Goal: Task Accomplishment & Management: Use online tool/utility

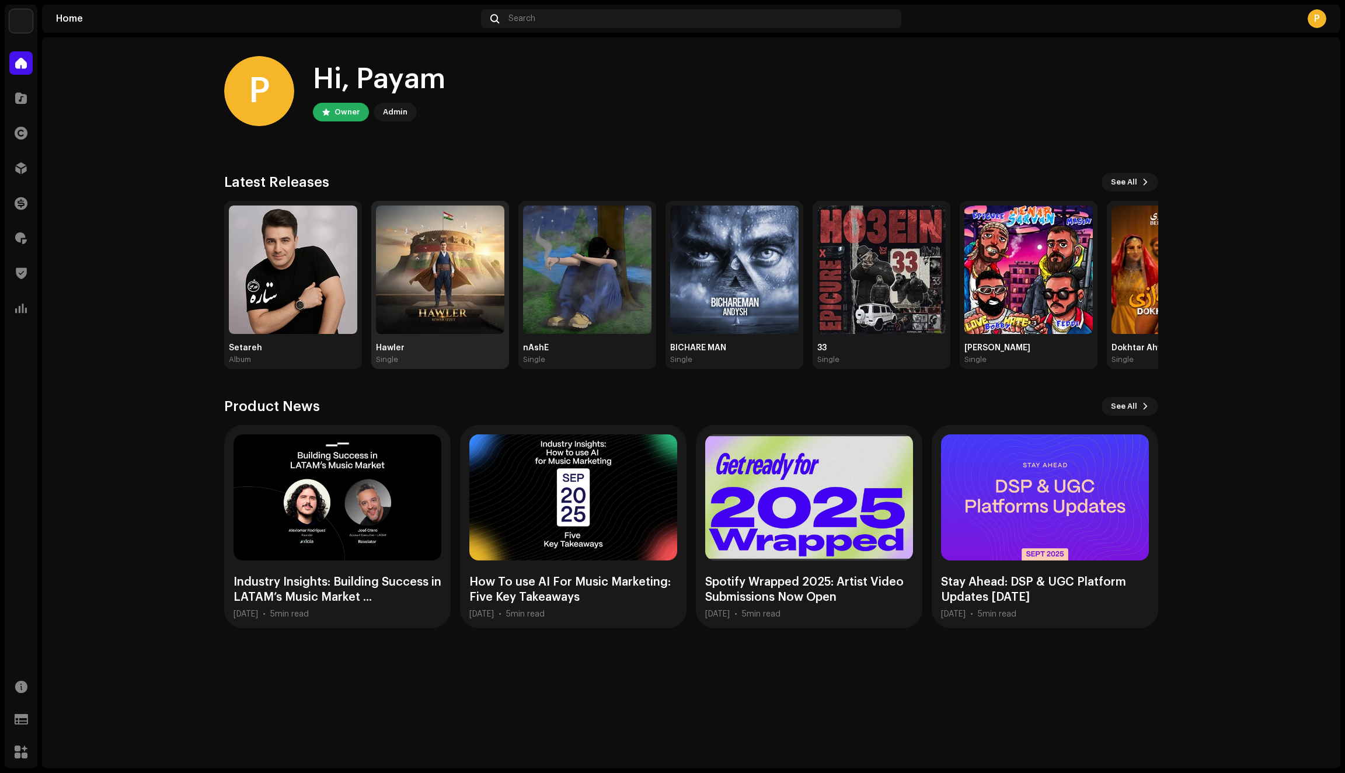
click at [433, 305] on img at bounding box center [440, 270] width 128 height 128
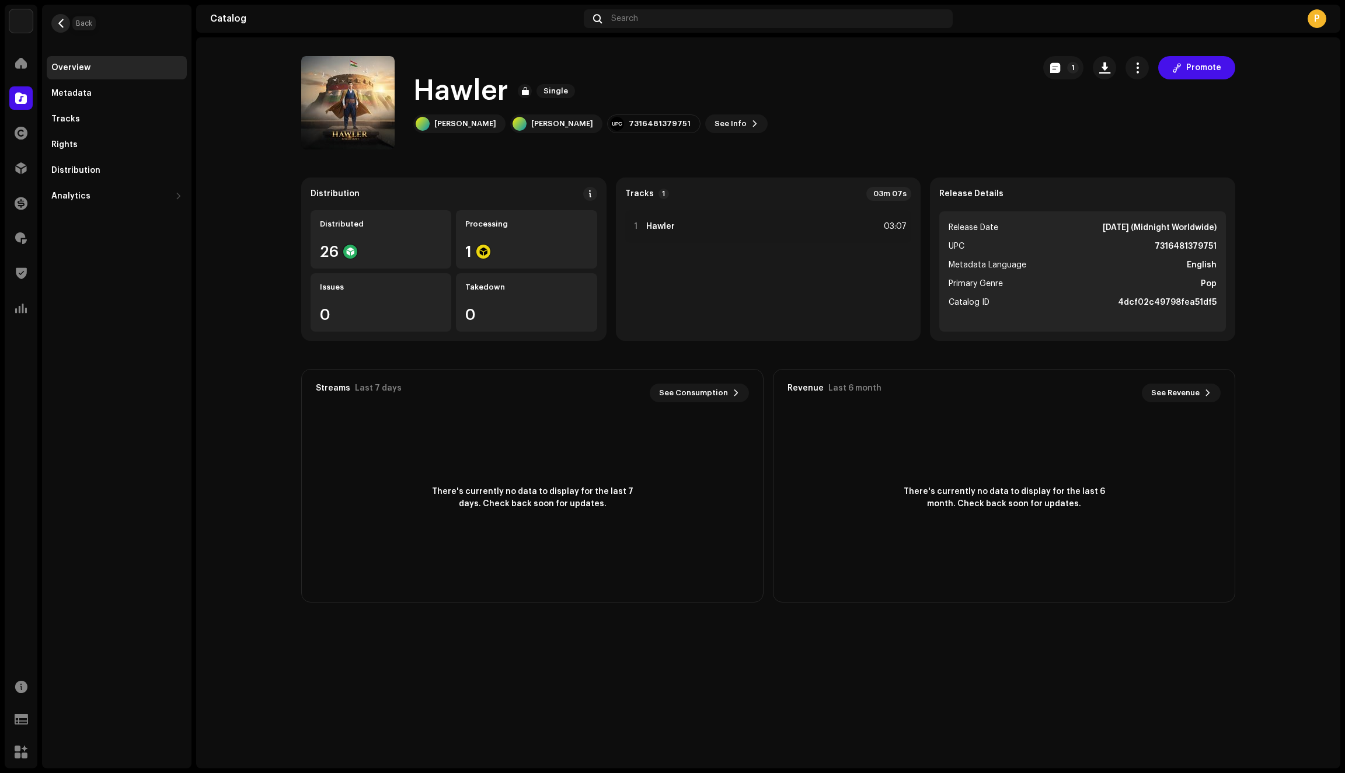
click at [61, 26] on span "button" at bounding box center [61, 23] width 9 height 9
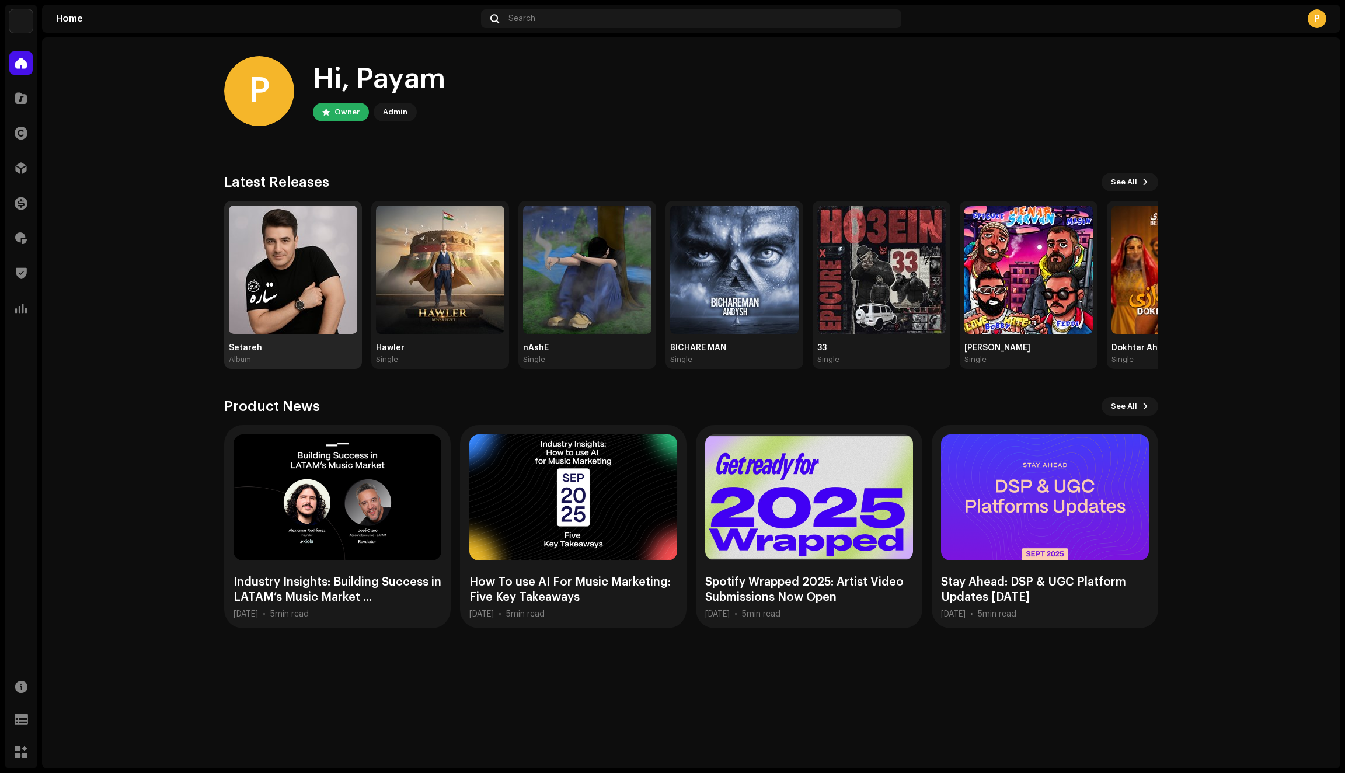
click at [269, 279] on img at bounding box center [293, 270] width 128 height 128
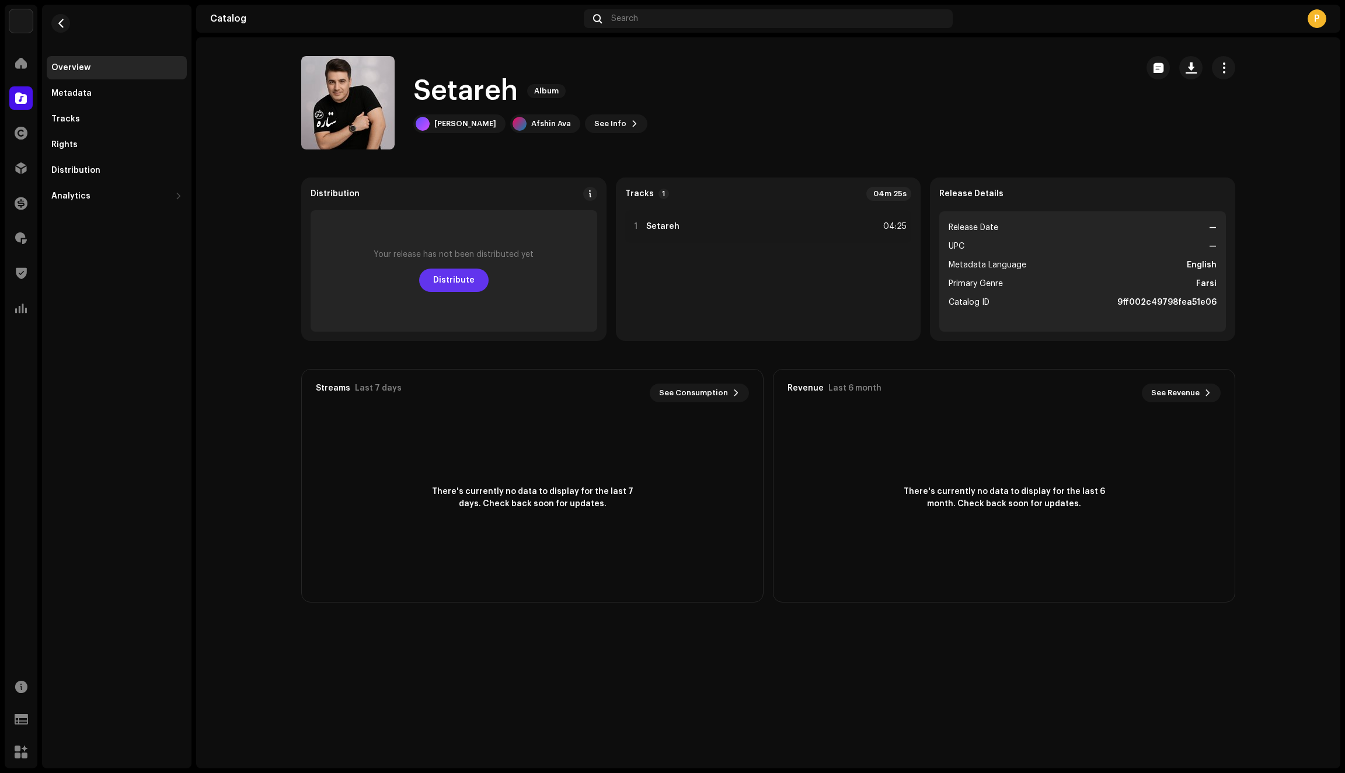
click at [458, 283] on span "Distribute" at bounding box center [453, 280] width 41 height 23
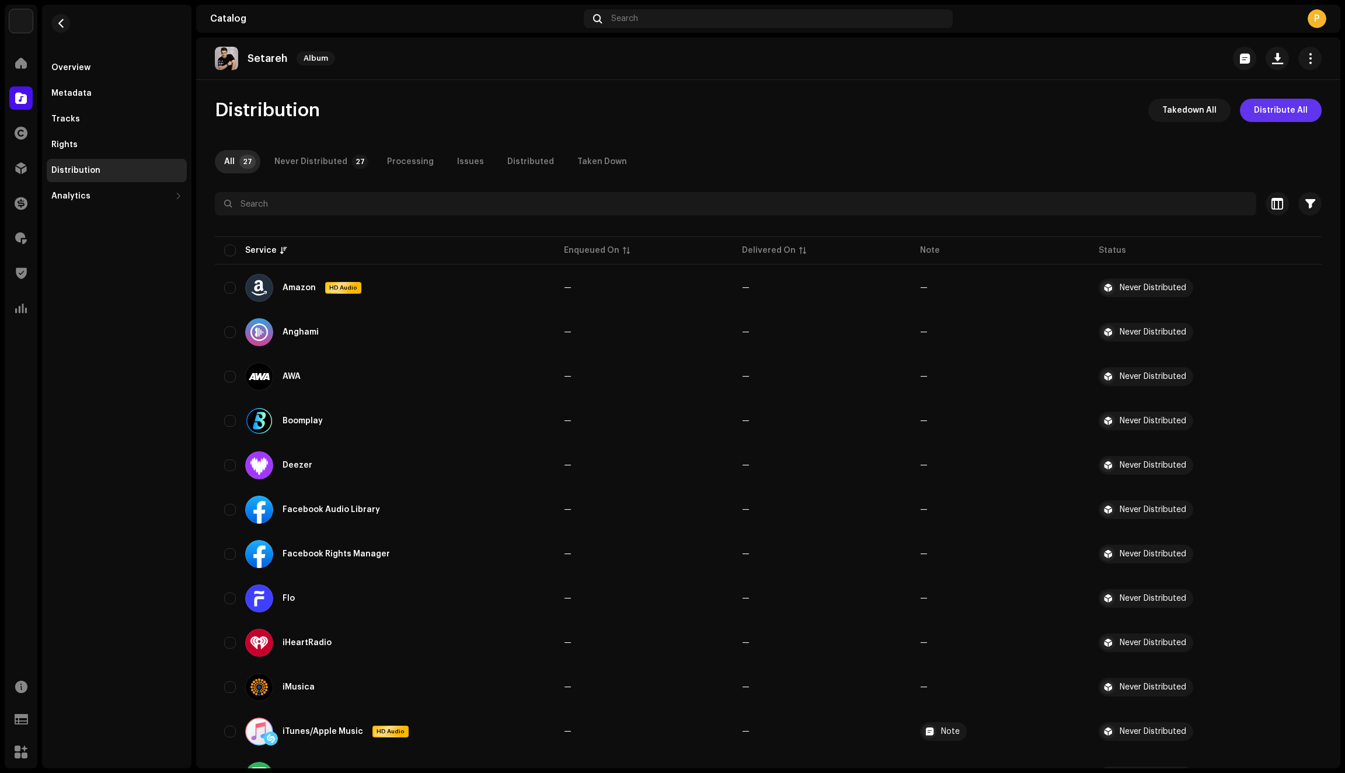
click at [1266, 117] on span "Distribute All" at bounding box center [1281, 110] width 54 height 23
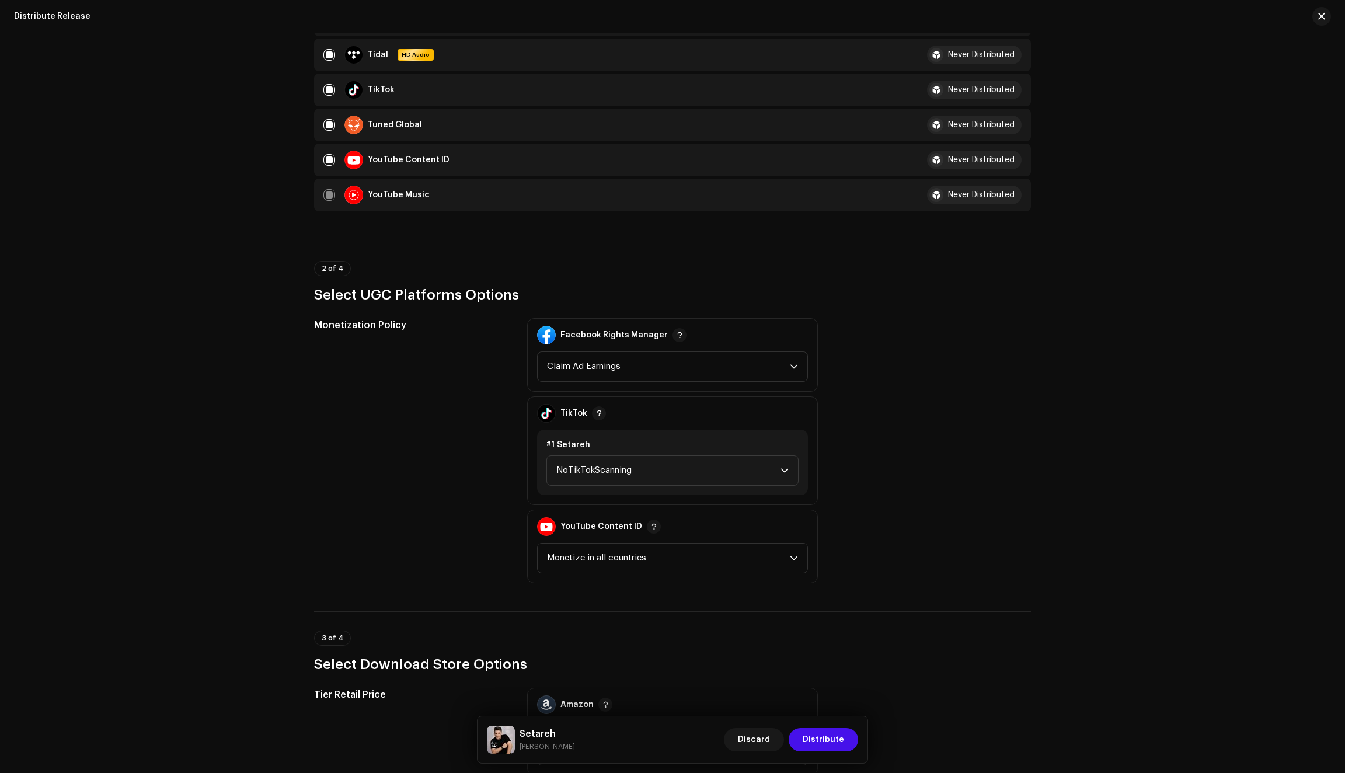
scroll to position [942, 0]
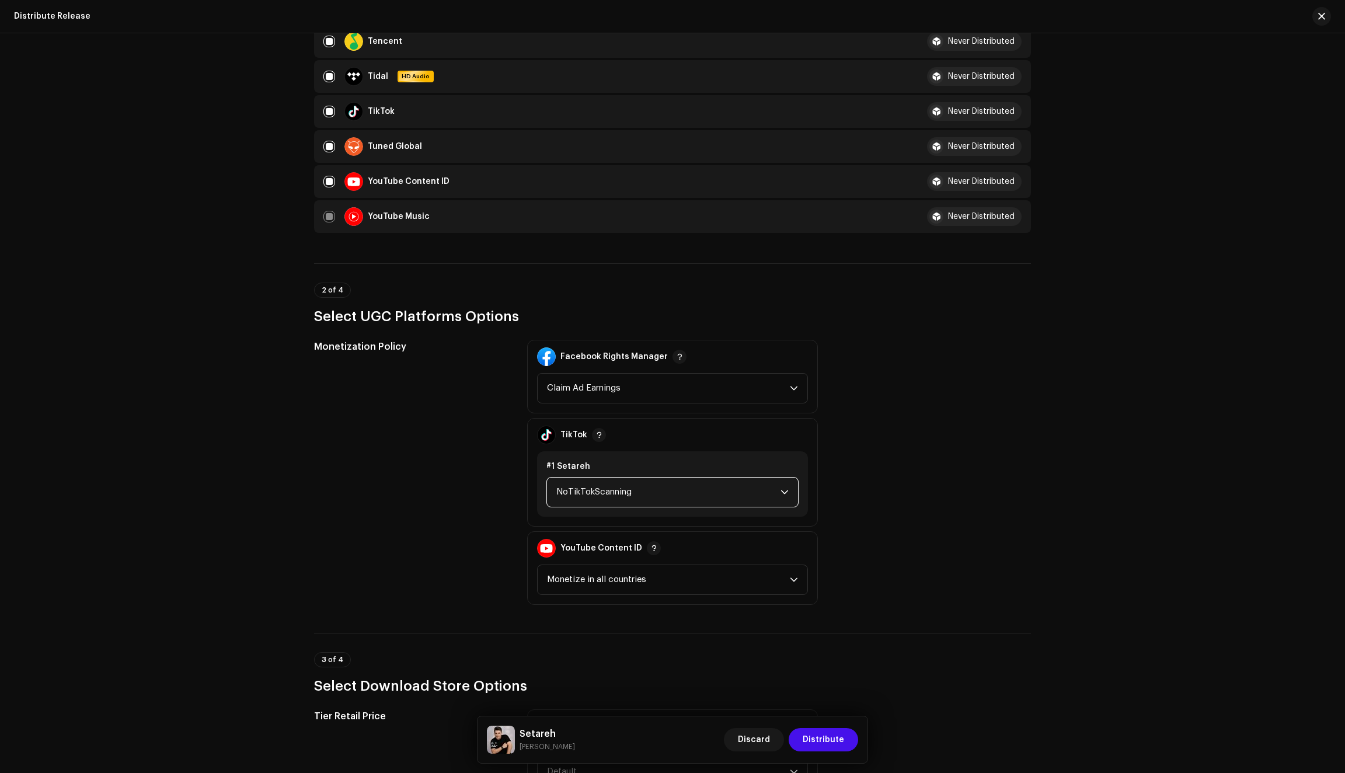
click at [619, 495] on span "NoTikTokScanning" at bounding box center [668, 492] width 224 height 29
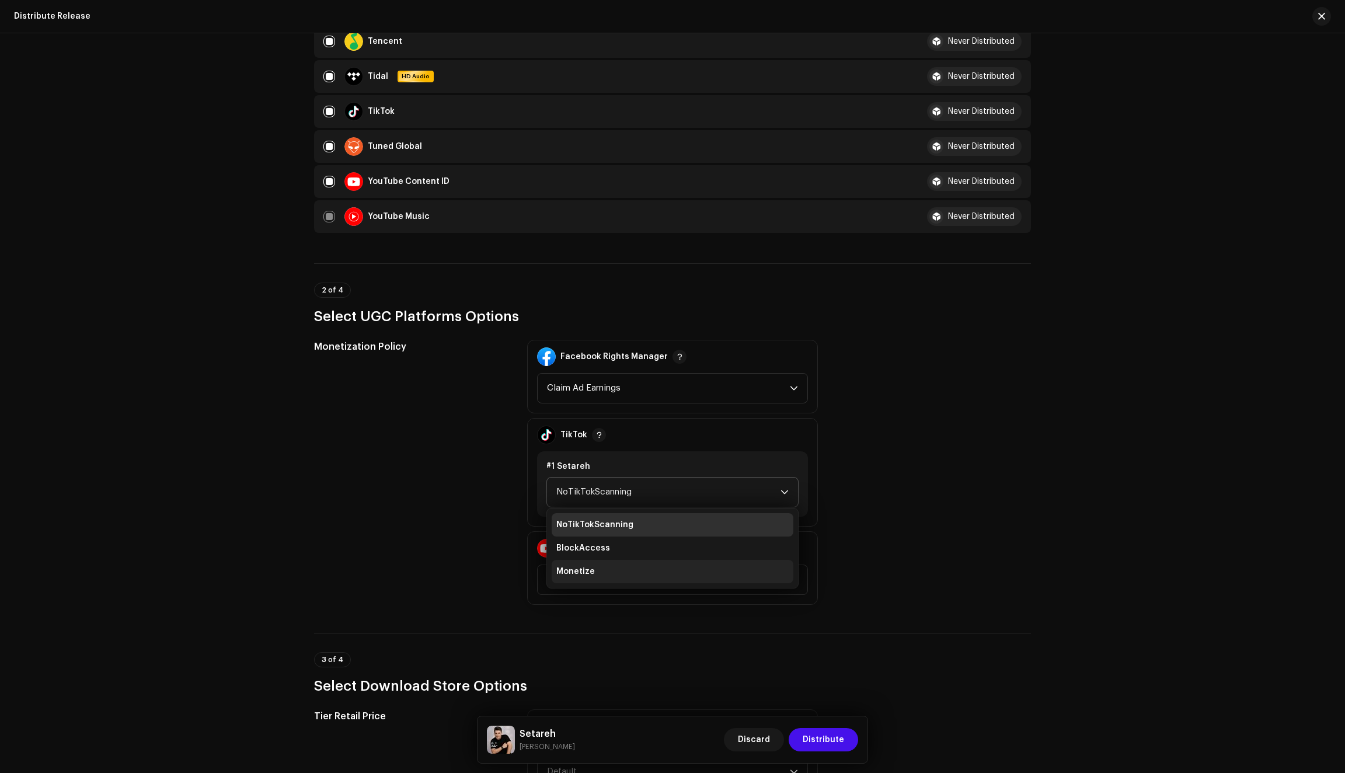
click at [590, 570] on span "Monetize" at bounding box center [575, 572] width 39 height 12
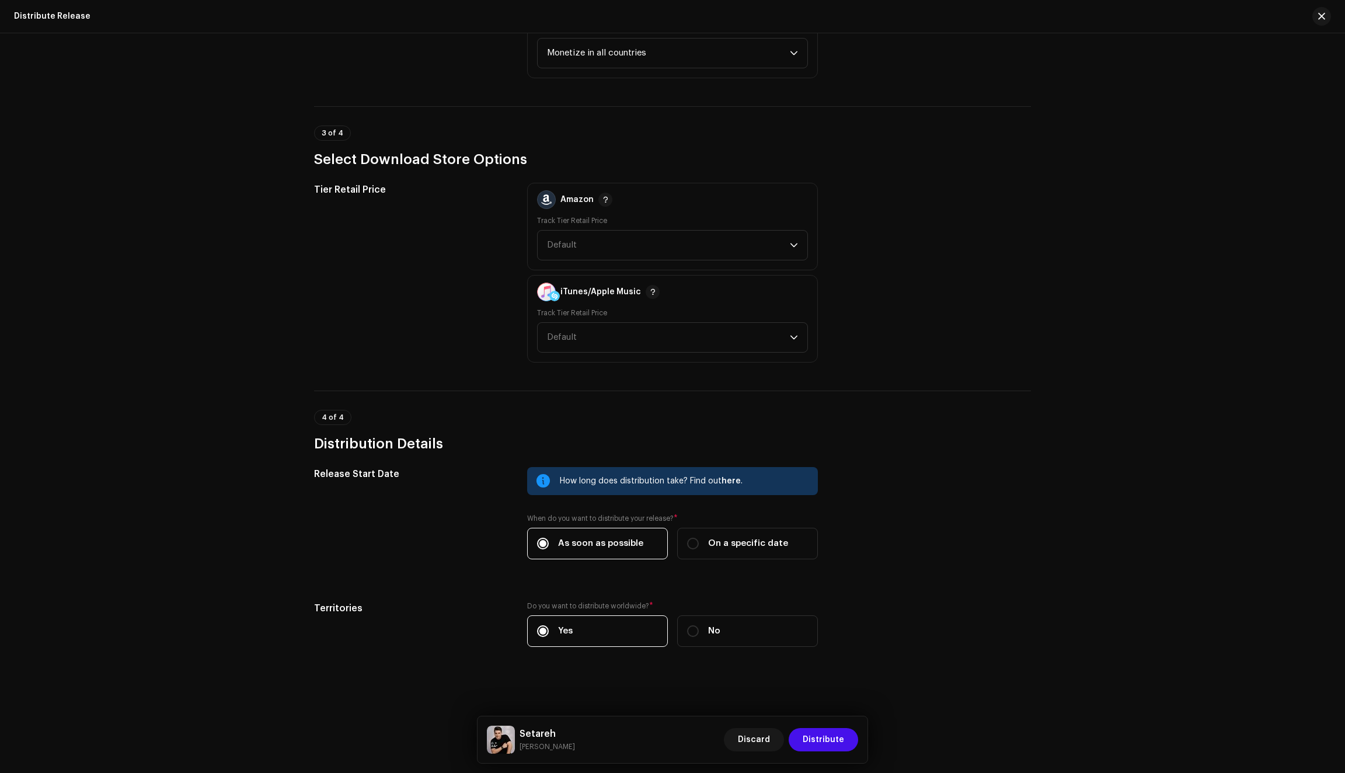
scroll to position [1476, 0]
click at [813, 739] on span "Distribute" at bounding box center [823, 739] width 41 height 23
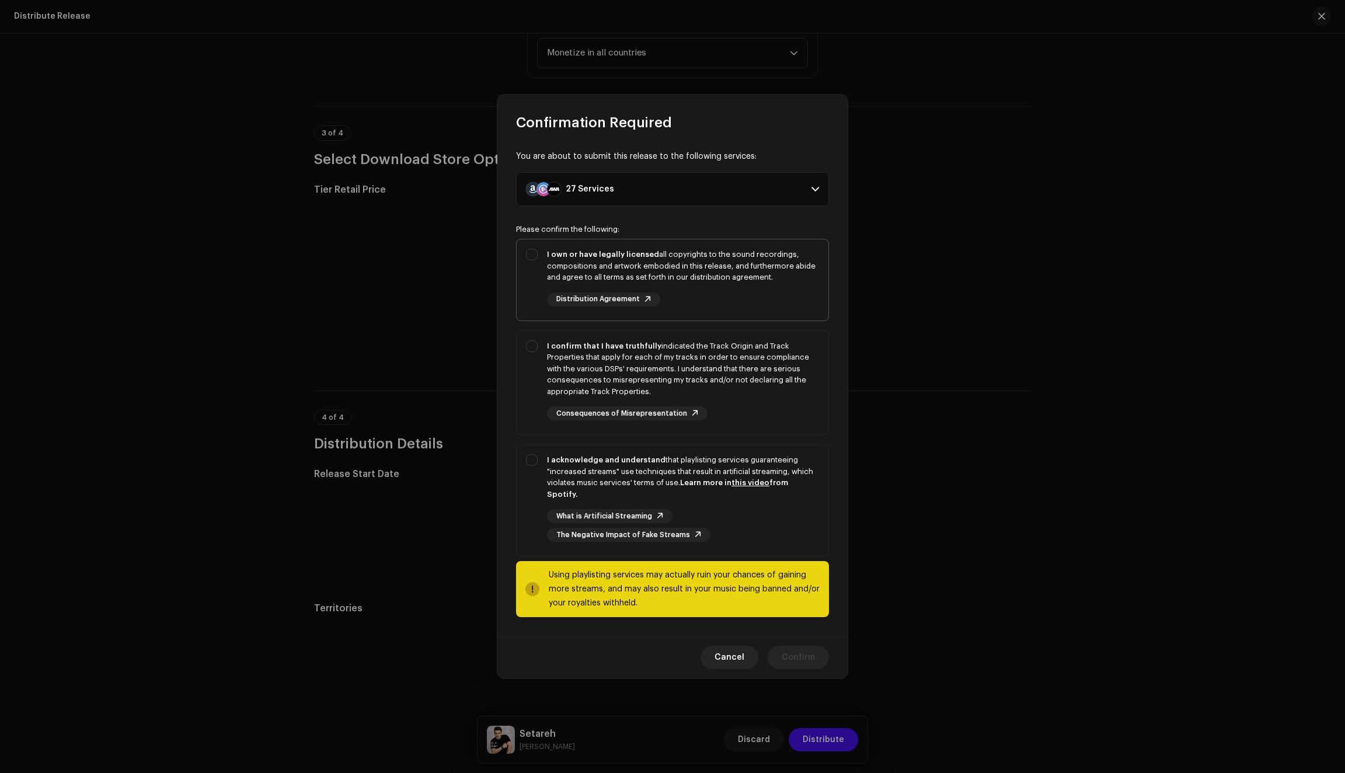
click at [525, 283] on div "I own or have legally licensed all copyrights to the sound recordings, composit…" at bounding box center [673, 277] width 312 height 76
checkbox input "true"
click at [528, 401] on div "I confirm that I have truthfully indicated the Track Origin and Track Propertie…" at bounding box center [673, 380] width 312 height 99
checkbox input "true"
click at [533, 503] on div "I acknowledge and understand that playlisting services guaranteeing "increased …" at bounding box center [673, 498] width 312 height 106
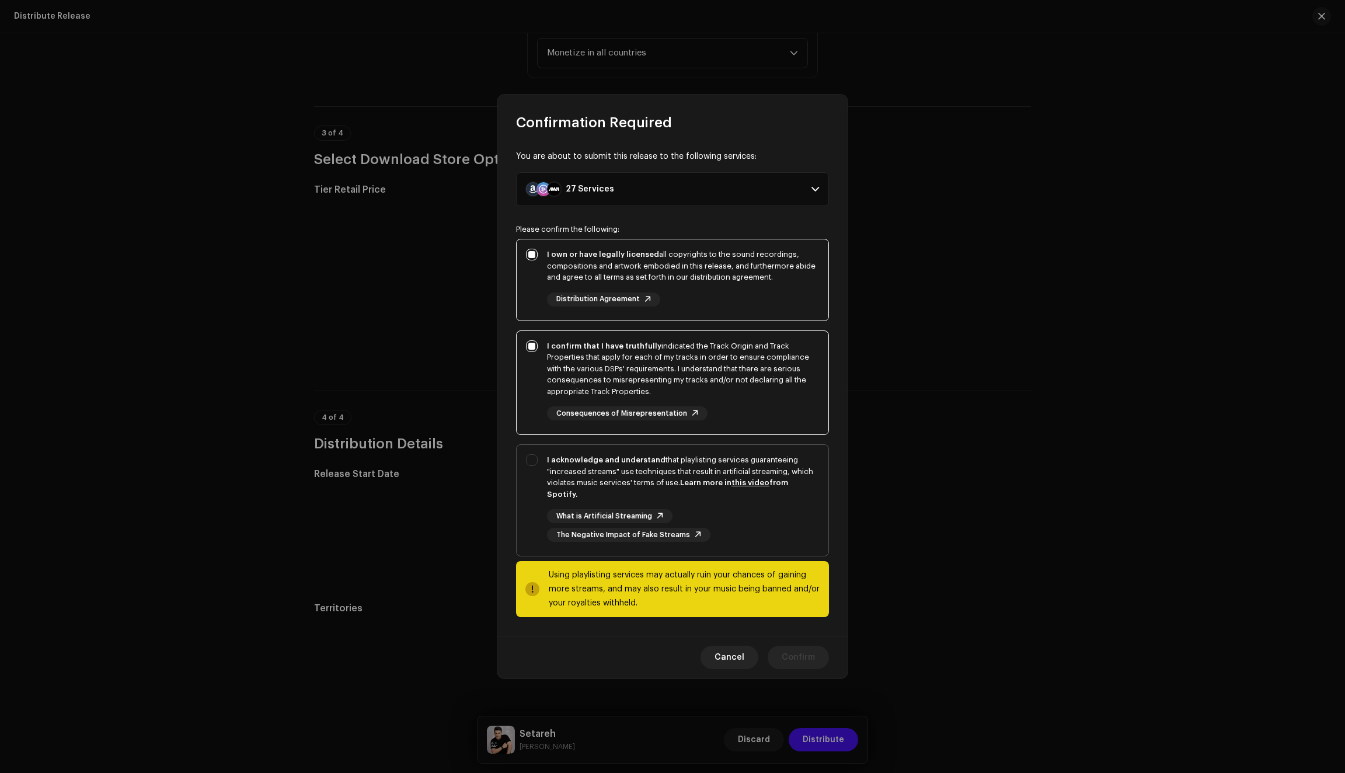
checkbox input "true"
click at [793, 653] on span "Confirm" at bounding box center [798, 657] width 33 height 23
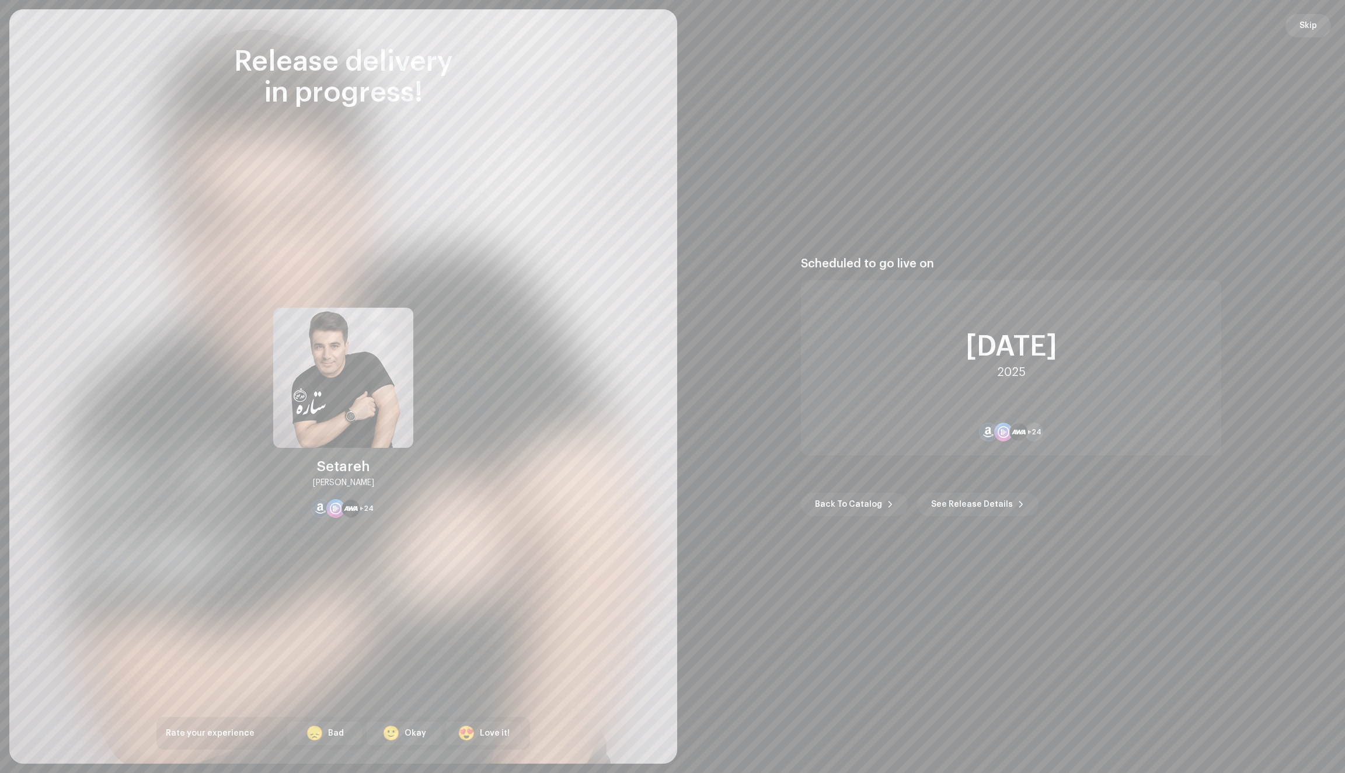
click at [1308, 29] on span "Skip" at bounding box center [1309, 25] width 18 height 23
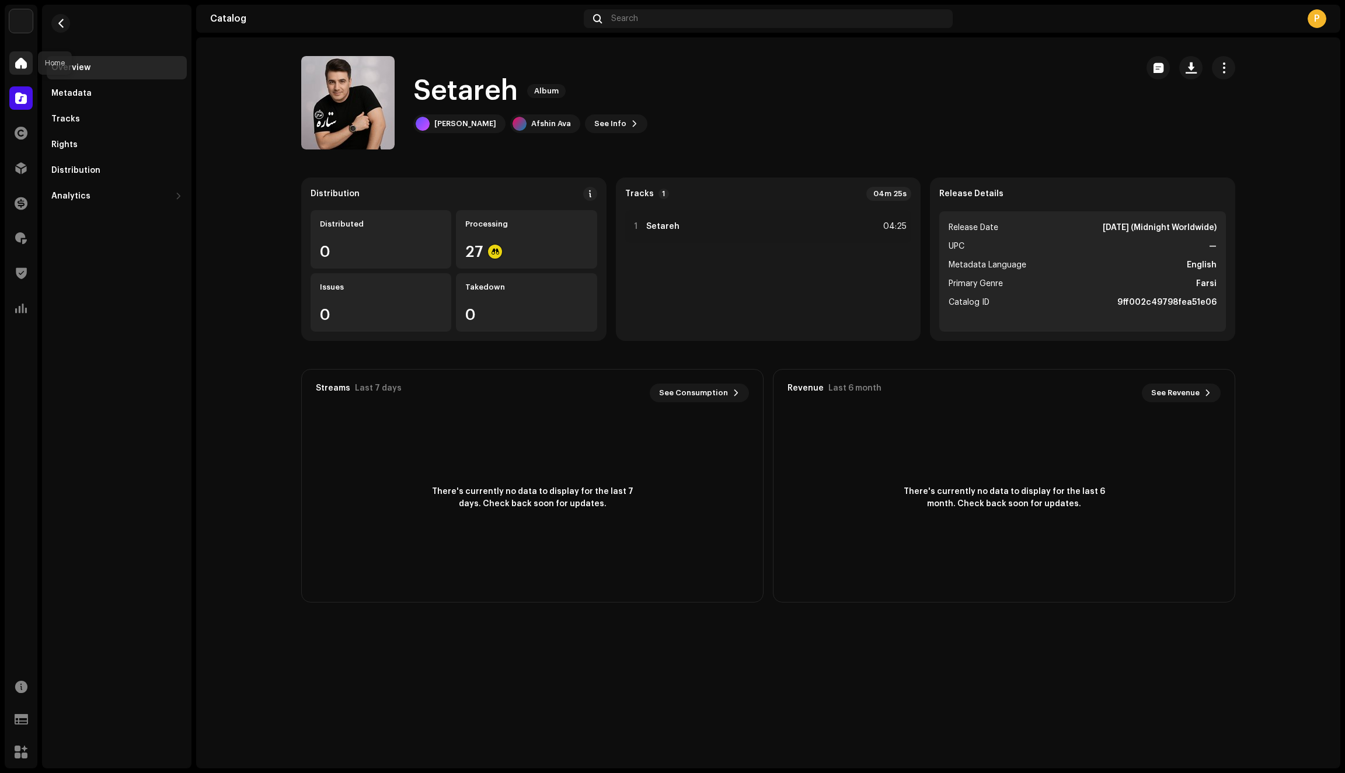
click at [20, 66] on span at bounding box center [21, 62] width 12 height 9
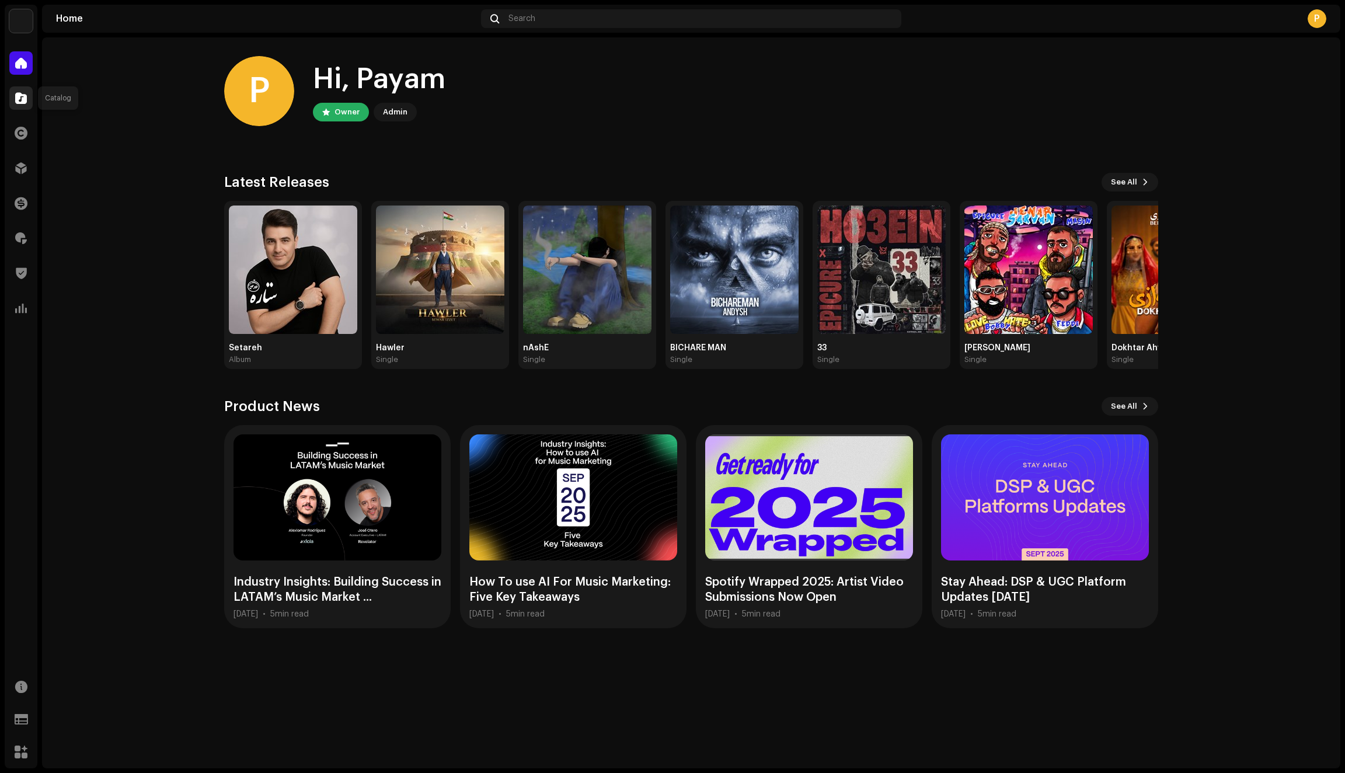
click at [22, 103] on span at bounding box center [21, 97] width 12 height 9
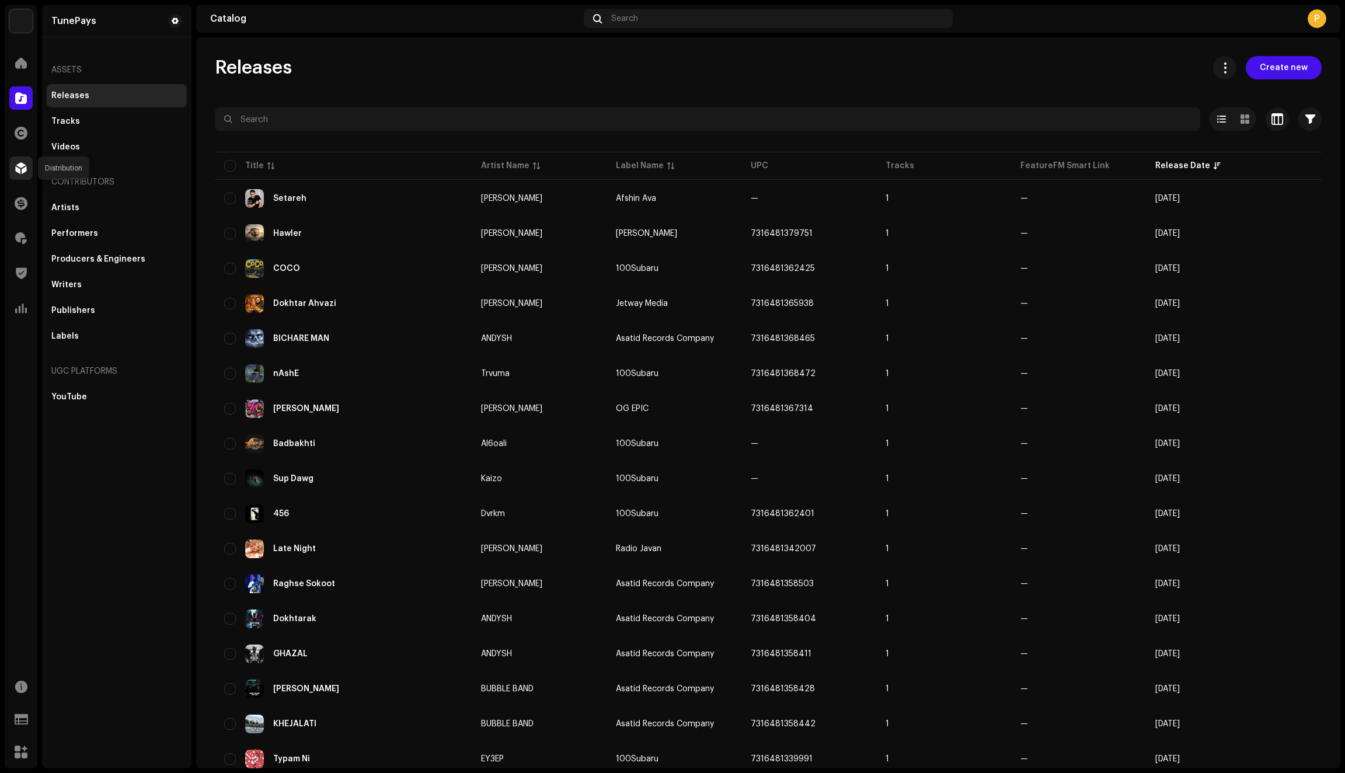
click at [19, 165] on span at bounding box center [21, 167] width 12 height 9
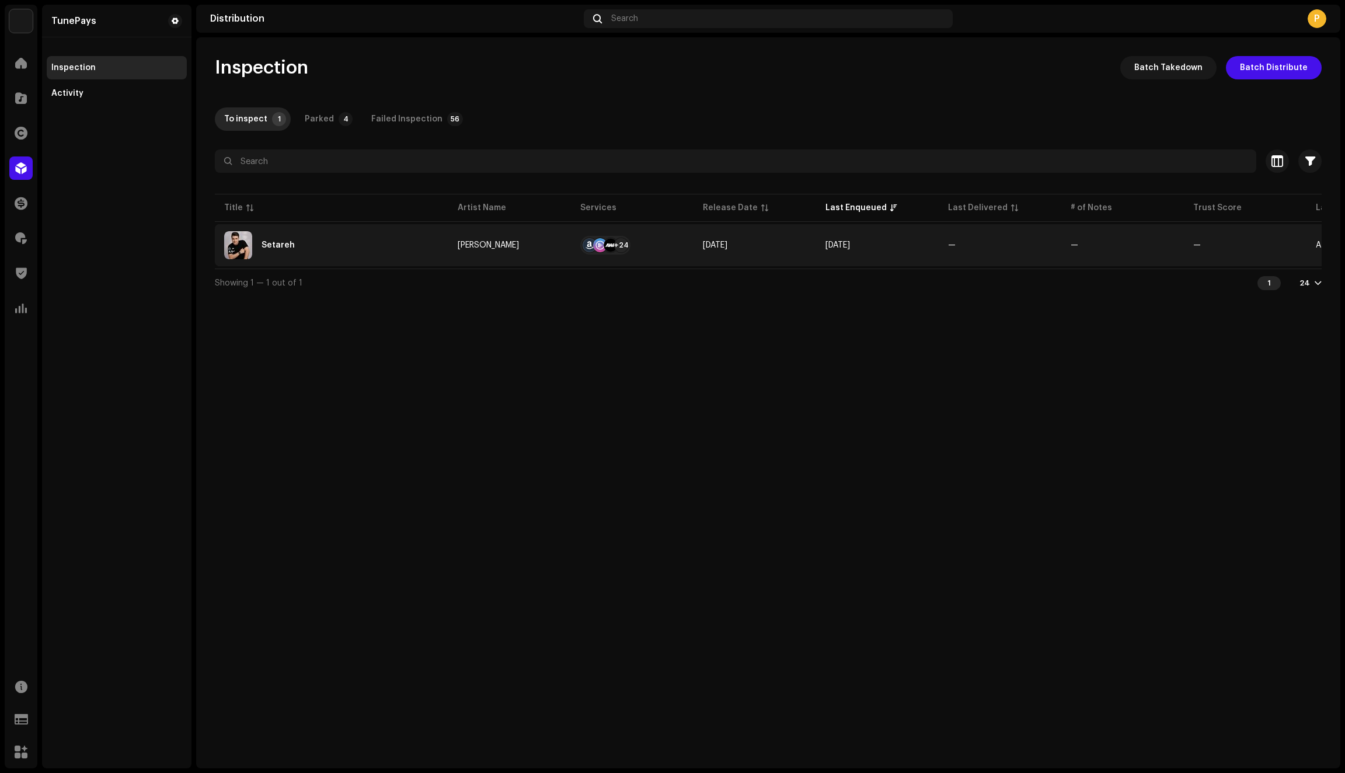
click at [415, 248] on div "Setareh" at bounding box center [331, 245] width 215 height 28
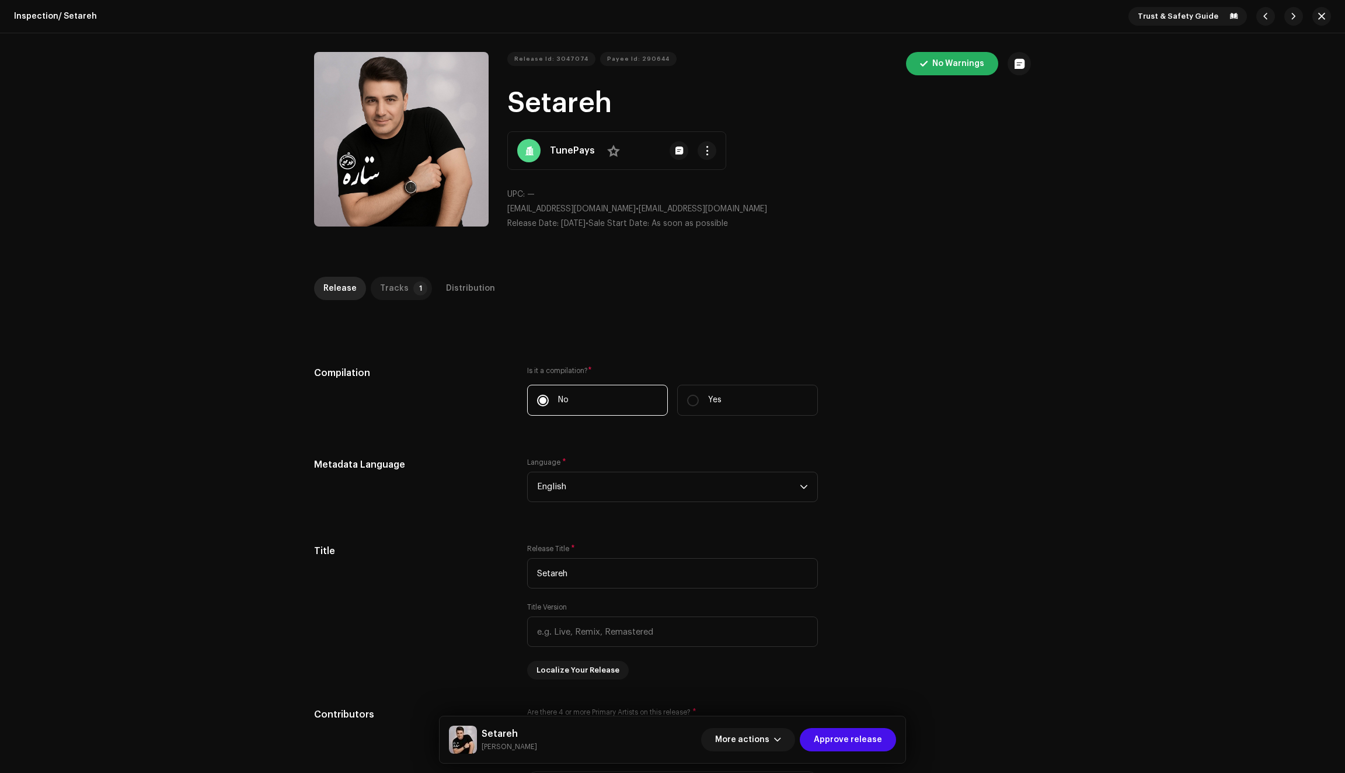
click at [391, 290] on div "Tracks" at bounding box center [394, 288] width 29 height 23
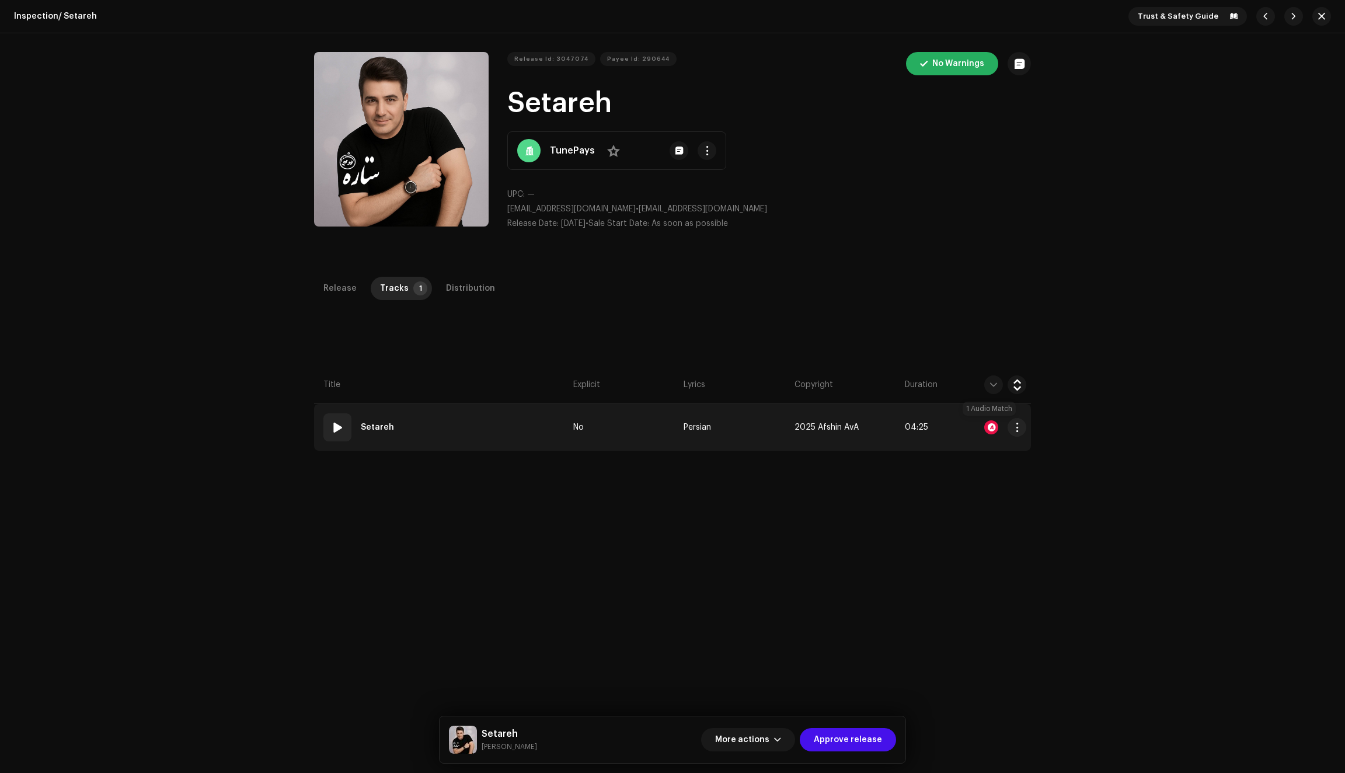
click at [993, 430] on div at bounding box center [991, 427] width 14 height 14
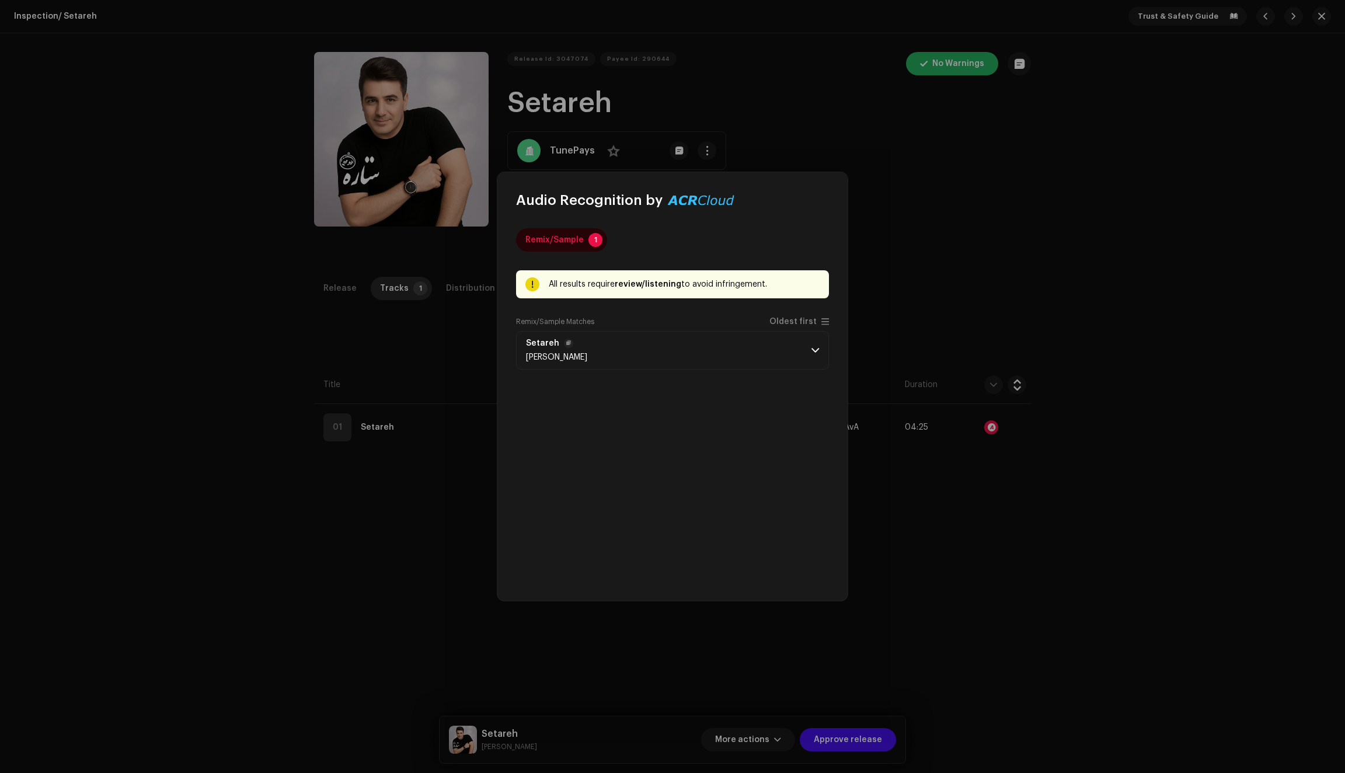
click at [805, 336] on p-accordion-header "[PERSON_NAME]" at bounding box center [672, 350] width 313 height 39
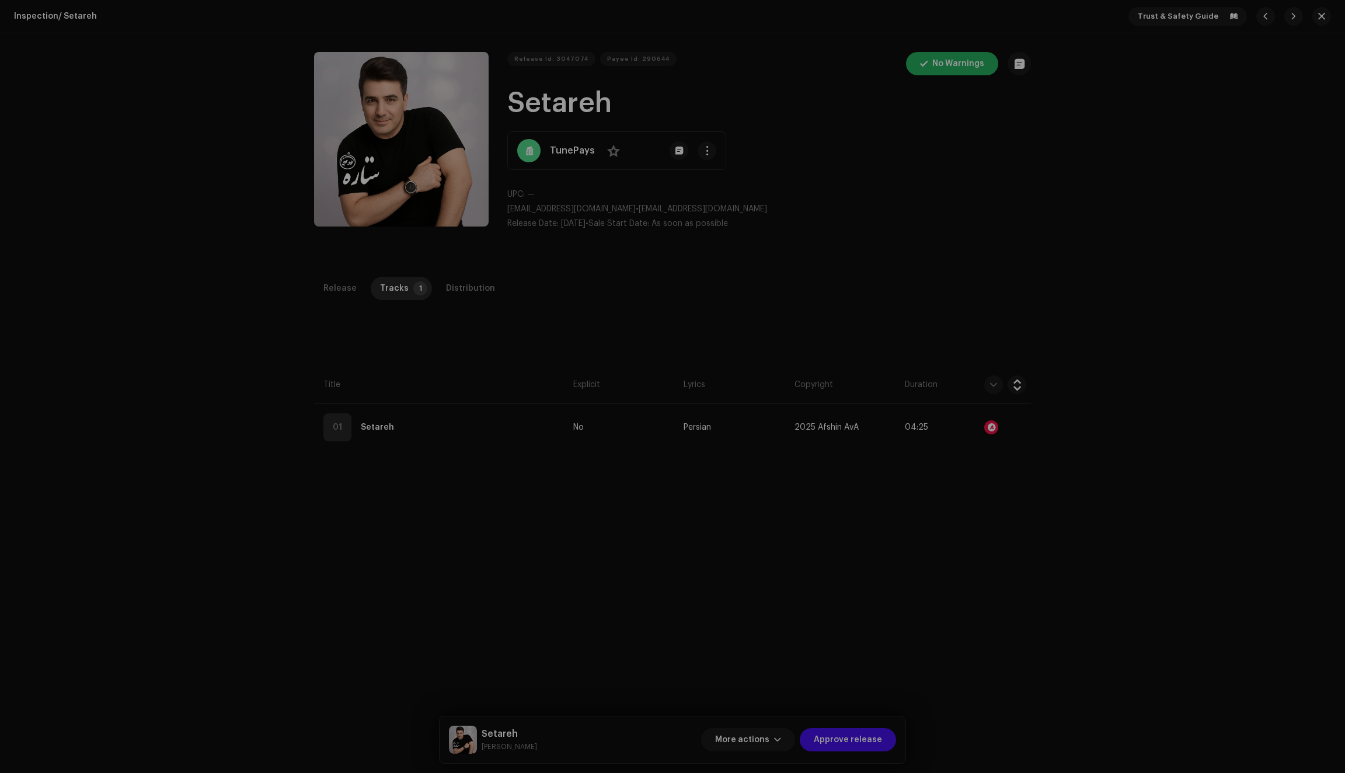
click at [938, 312] on div "Audio Recognition by Remix/Sample 1 All results require review/listening to avo…" at bounding box center [672, 386] width 1345 height 773
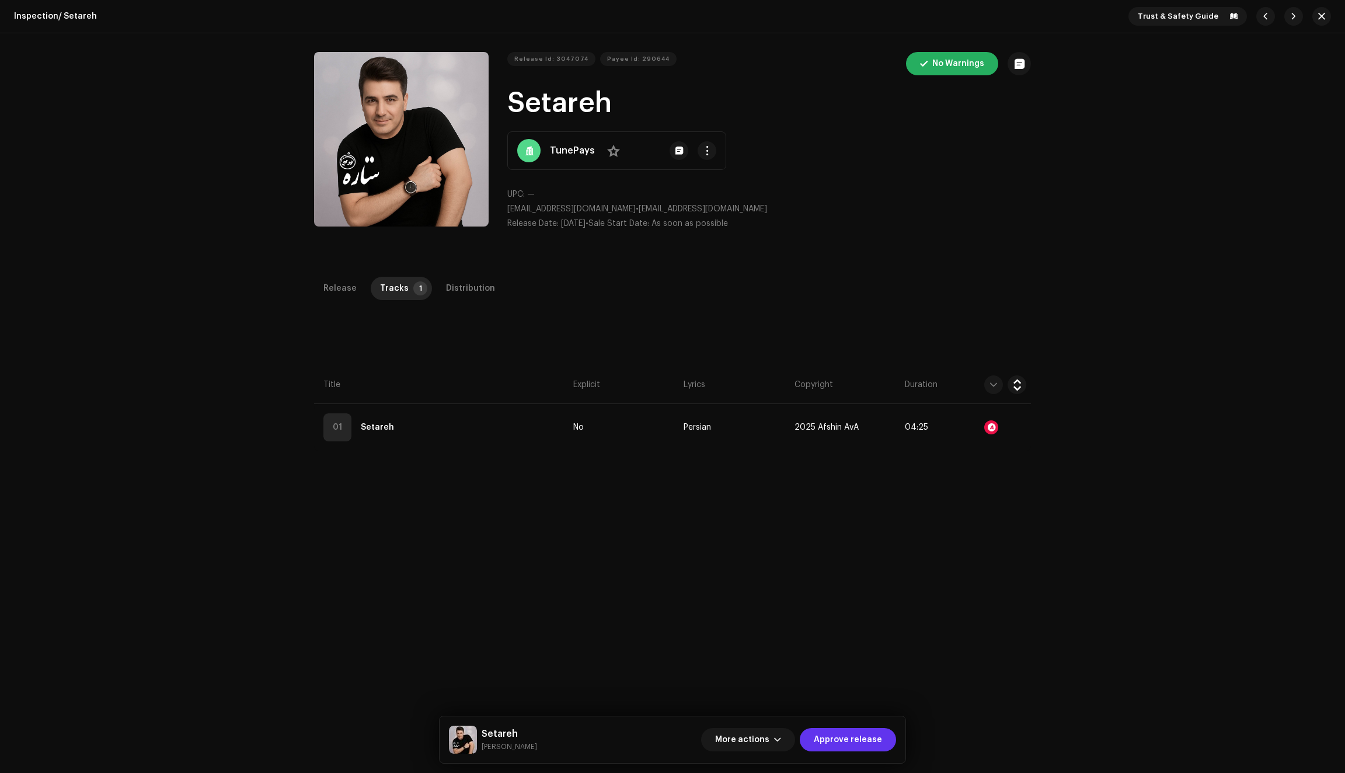
click at [840, 744] on span "Approve release" at bounding box center [848, 739] width 68 height 23
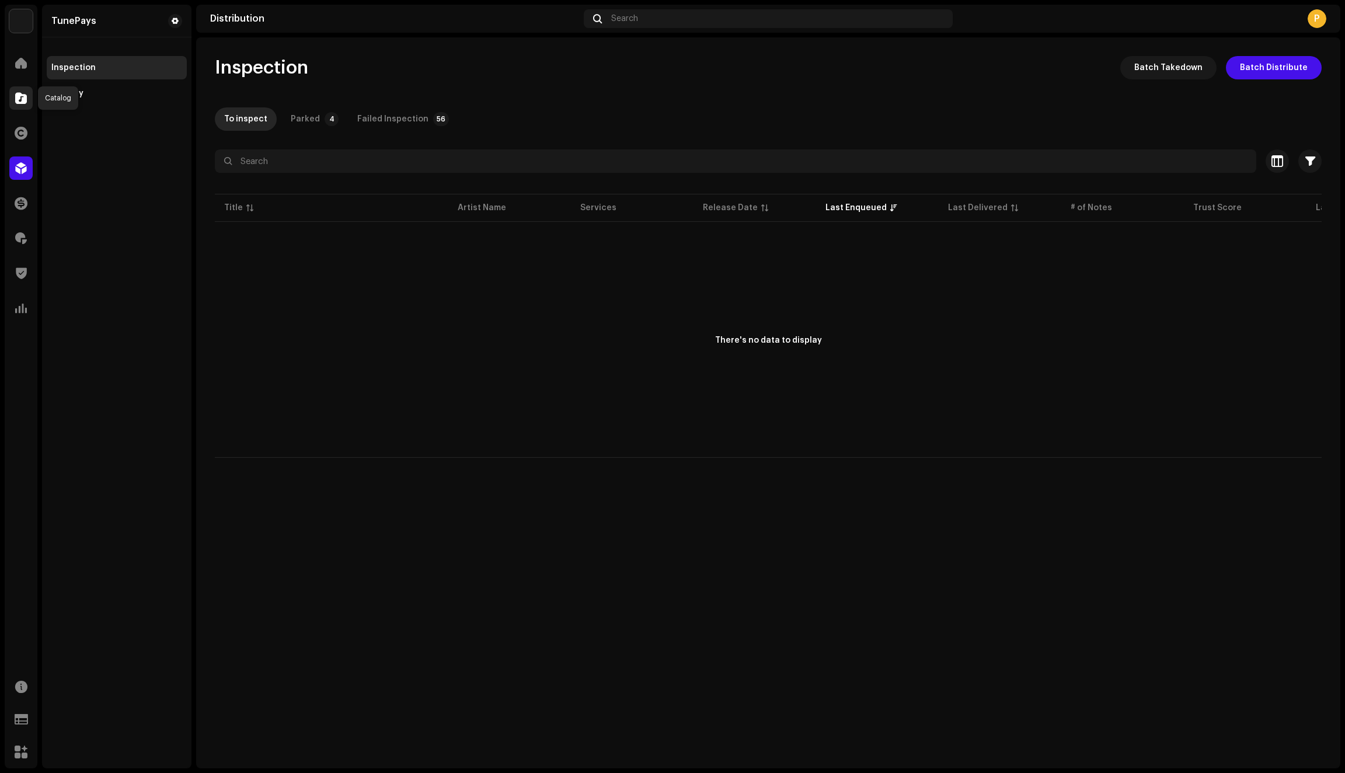
click at [24, 99] on span at bounding box center [21, 97] width 12 height 9
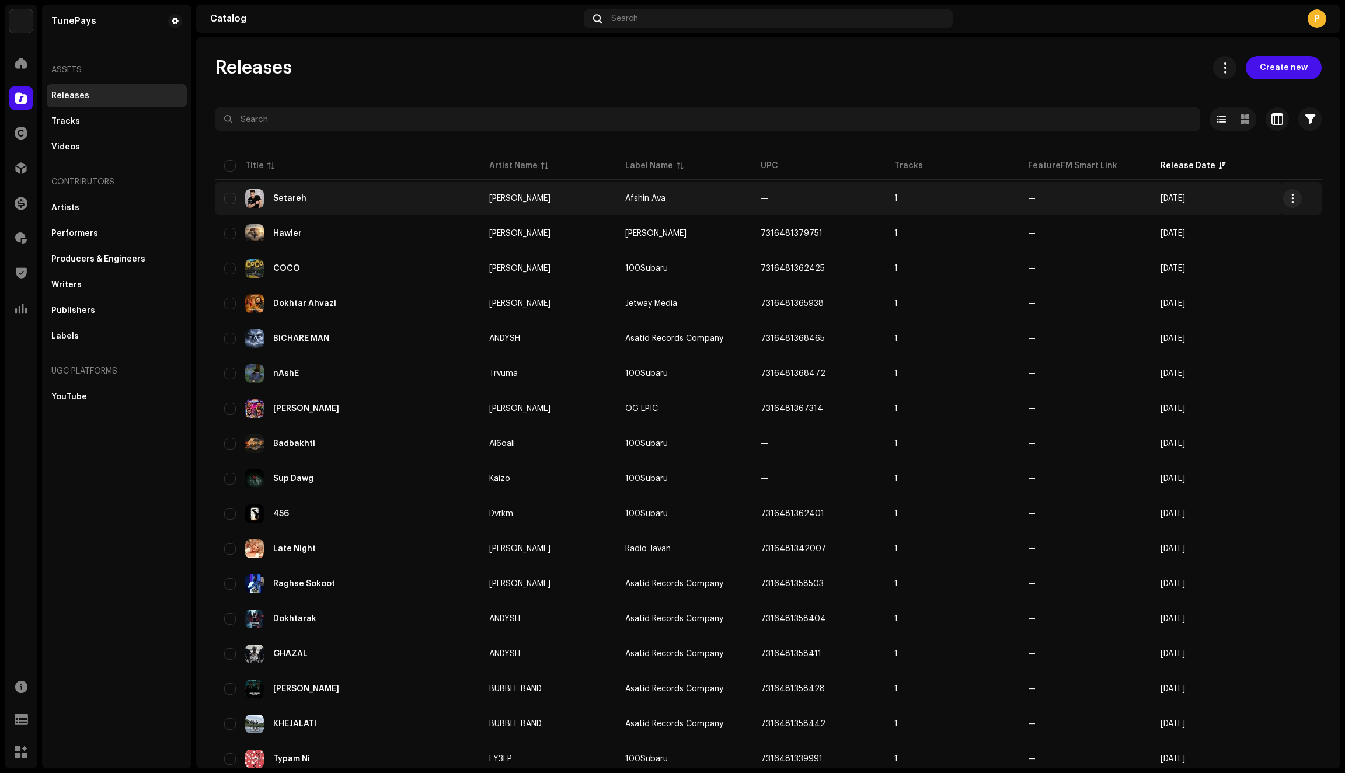
click at [334, 199] on div "Setareh" at bounding box center [347, 198] width 246 height 19
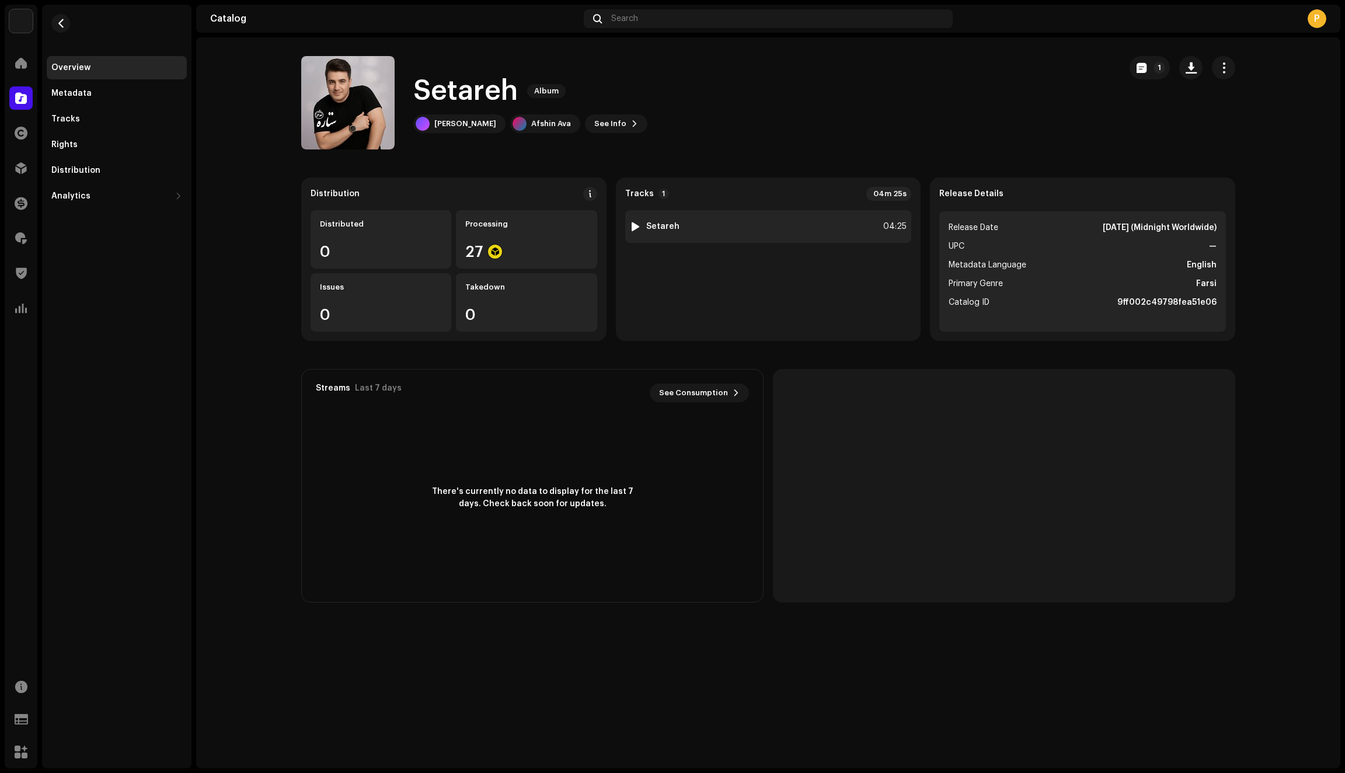
click at [729, 229] on div "1 Setareh 04:25" at bounding box center [768, 226] width 287 height 33
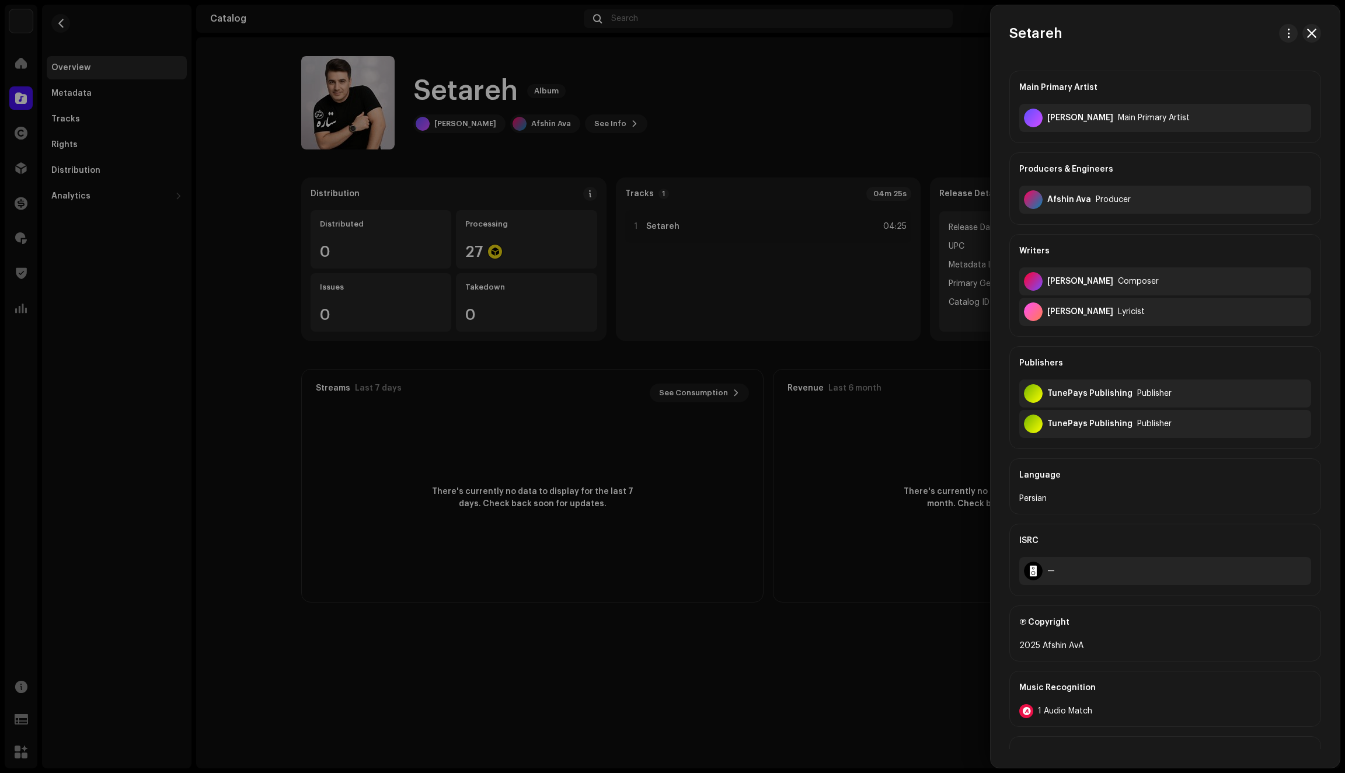
click at [1071, 716] on span "1 Audio Match" at bounding box center [1065, 711] width 54 height 9
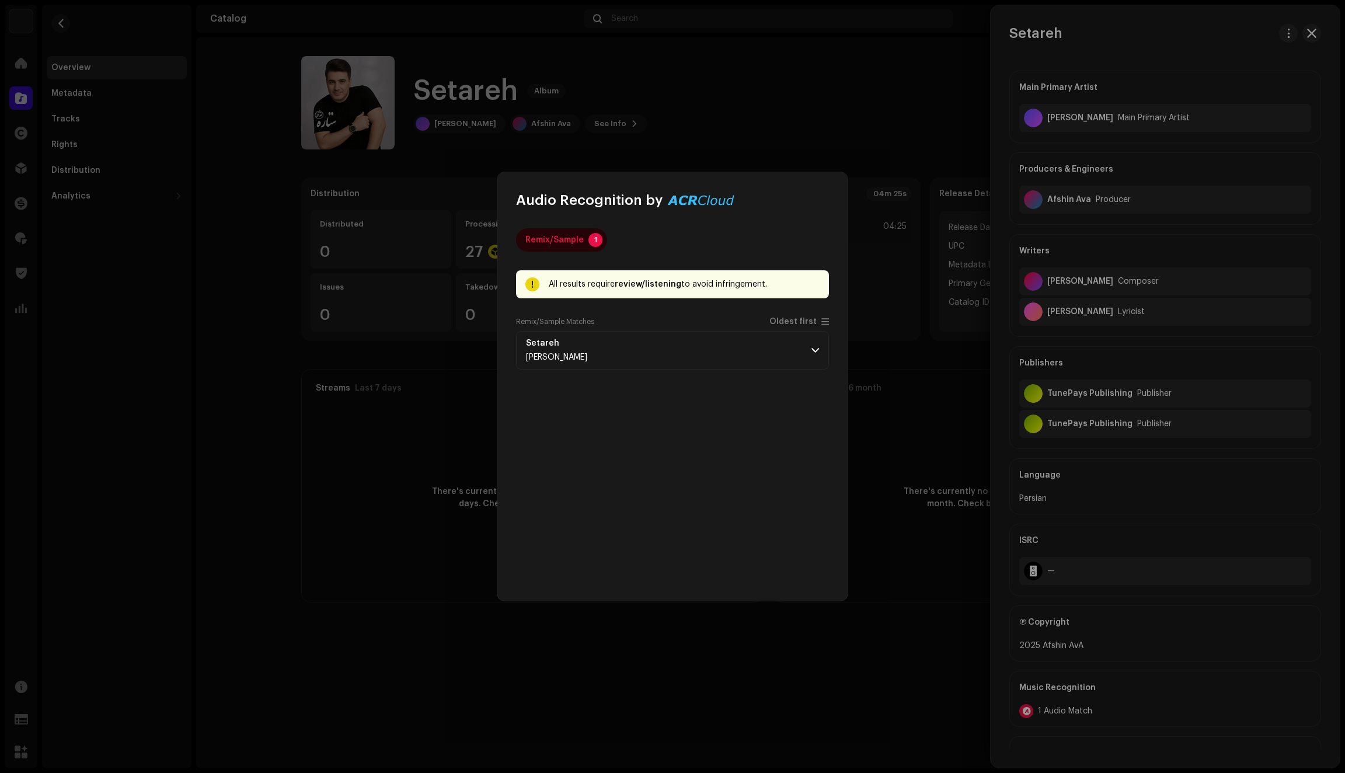
click at [653, 328] on div "Remix/Sample Matches Oldest first" at bounding box center [672, 324] width 313 height 14
click at [641, 347] on p-accordion-header "[PERSON_NAME]" at bounding box center [672, 350] width 313 height 39
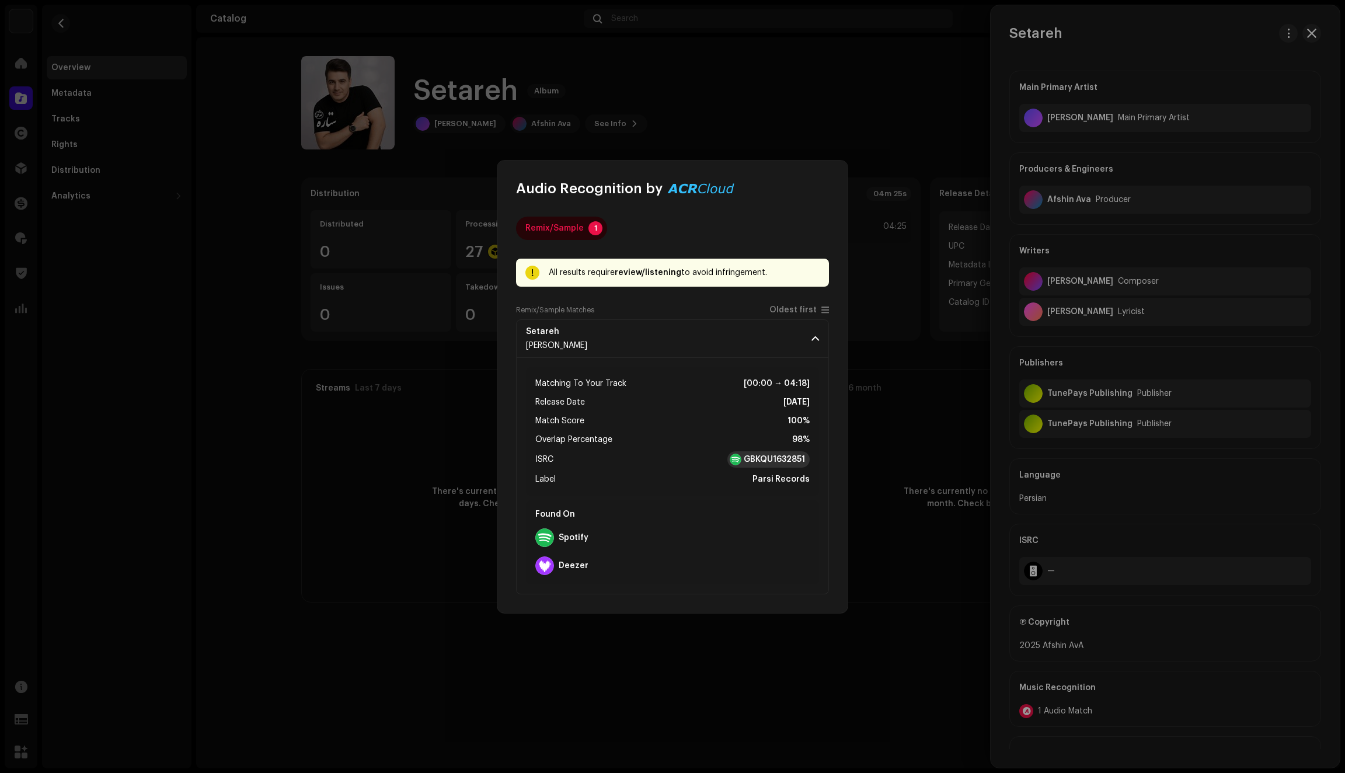
click at [785, 456] on strong "GBKQU1632851" at bounding box center [774, 460] width 61 height 12
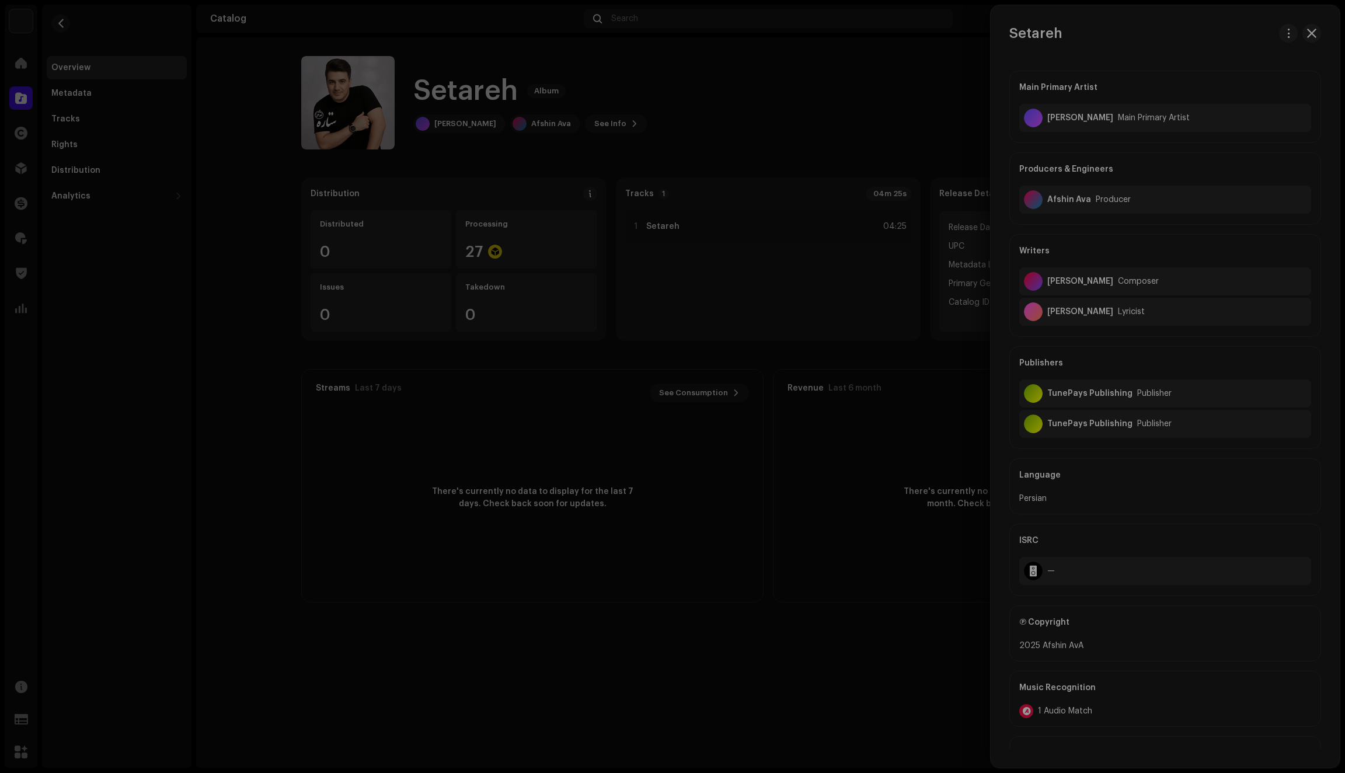
click at [781, 122] on div "Audio Recognition by Remix/Sample 1 All results require review/listening to avo…" at bounding box center [672, 386] width 1345 height 773
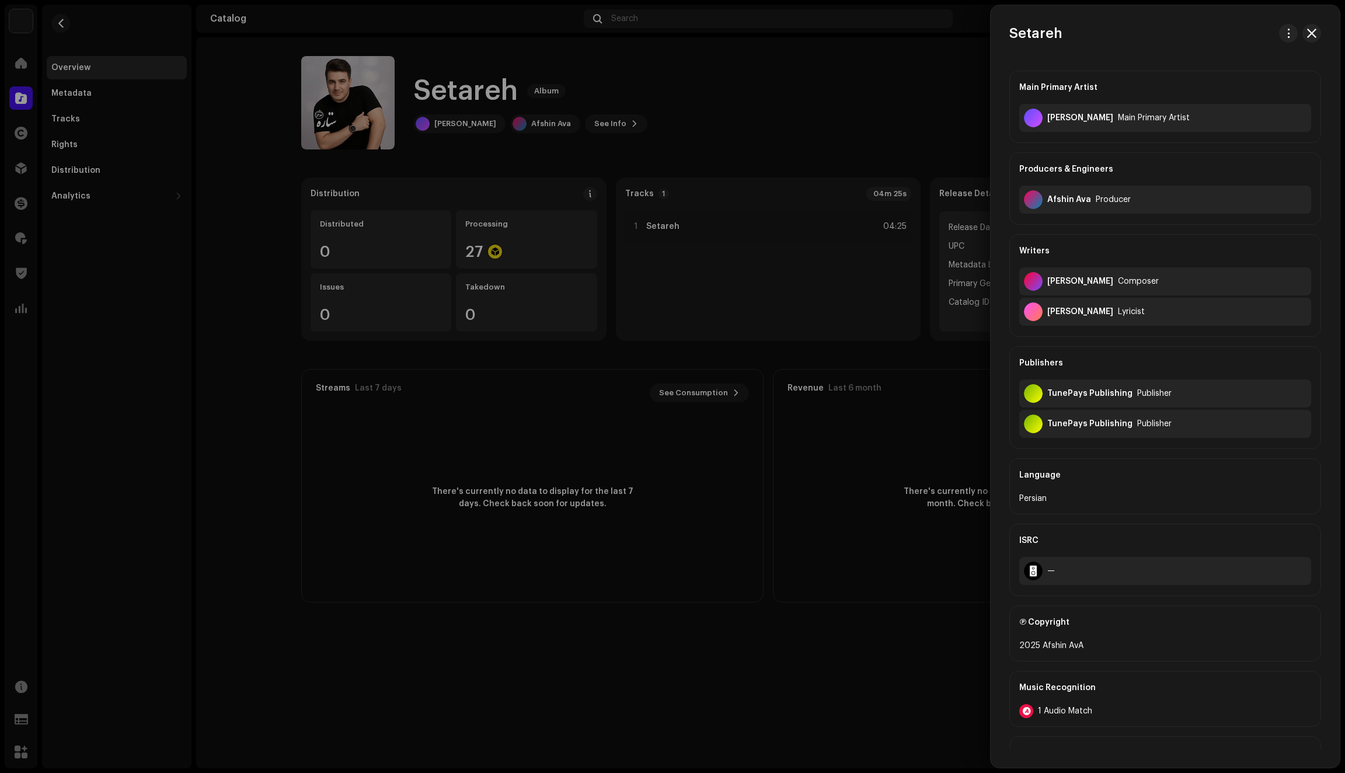
click at [601, 126] on div at bounding box center [672, 386] width 1345 height 773
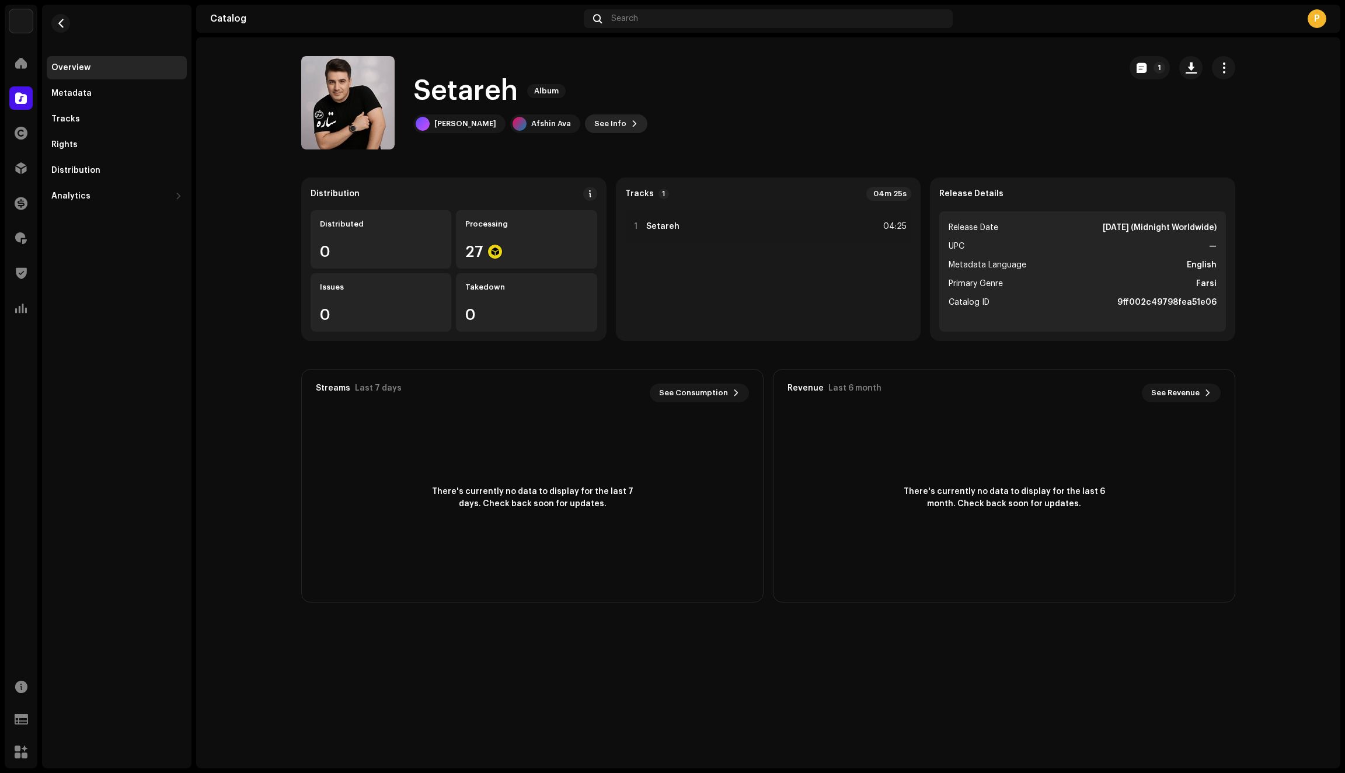
click at [598, 127] on span "See Info" at bounding box center [610, 123] width 32 height 23
click at [921, 101] on div "Setareh 3047074 Metadata Distribution Metadata Language English Release Title S…" at bounding box center [672, 386] width 1345 height 773
click at [22, 66] on span at bounding box center [21, 62] width 12 height 9
